Goal: Task Accomplishment & Management: Use online tool/utility

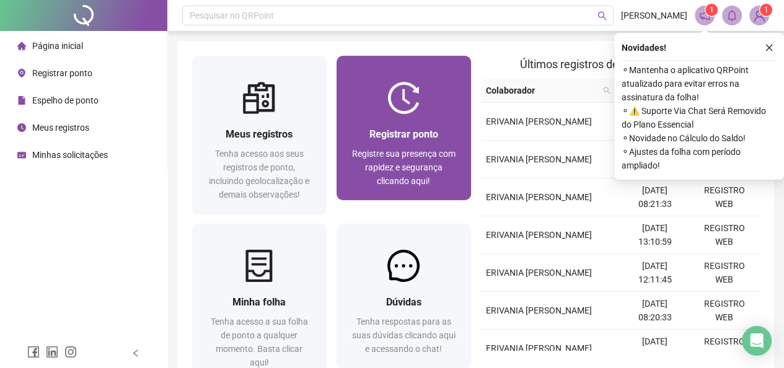
click at [437, 128] on span "Registrar ponto" at bounding box center [404, 134] width 69 height 12
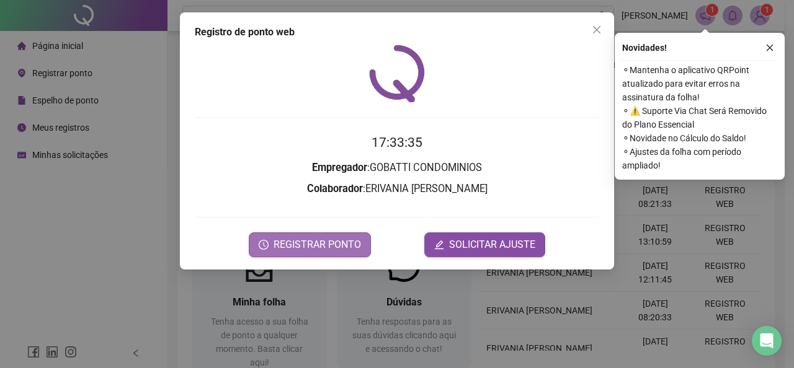
click at [332, 241] on span "REGISTRAR PONTO" at bounding box center [316, 245] width 87 height 15
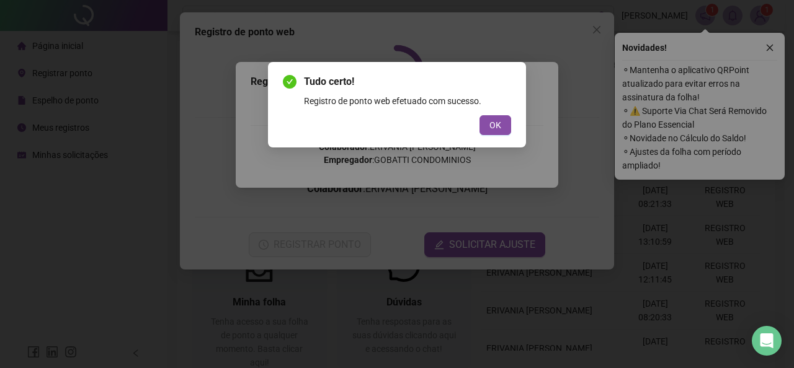
click at [511, 127] on div "Tudo certo! Registro de ponto web efetuado com sucesso. OK" at bounding box center [397, 105] width 258 height 86
click at [504, 130] on button "OK" at bounding box center [495, 125] width 32 height 20
